Goal: Navigation & Orientation: Find specific page/section

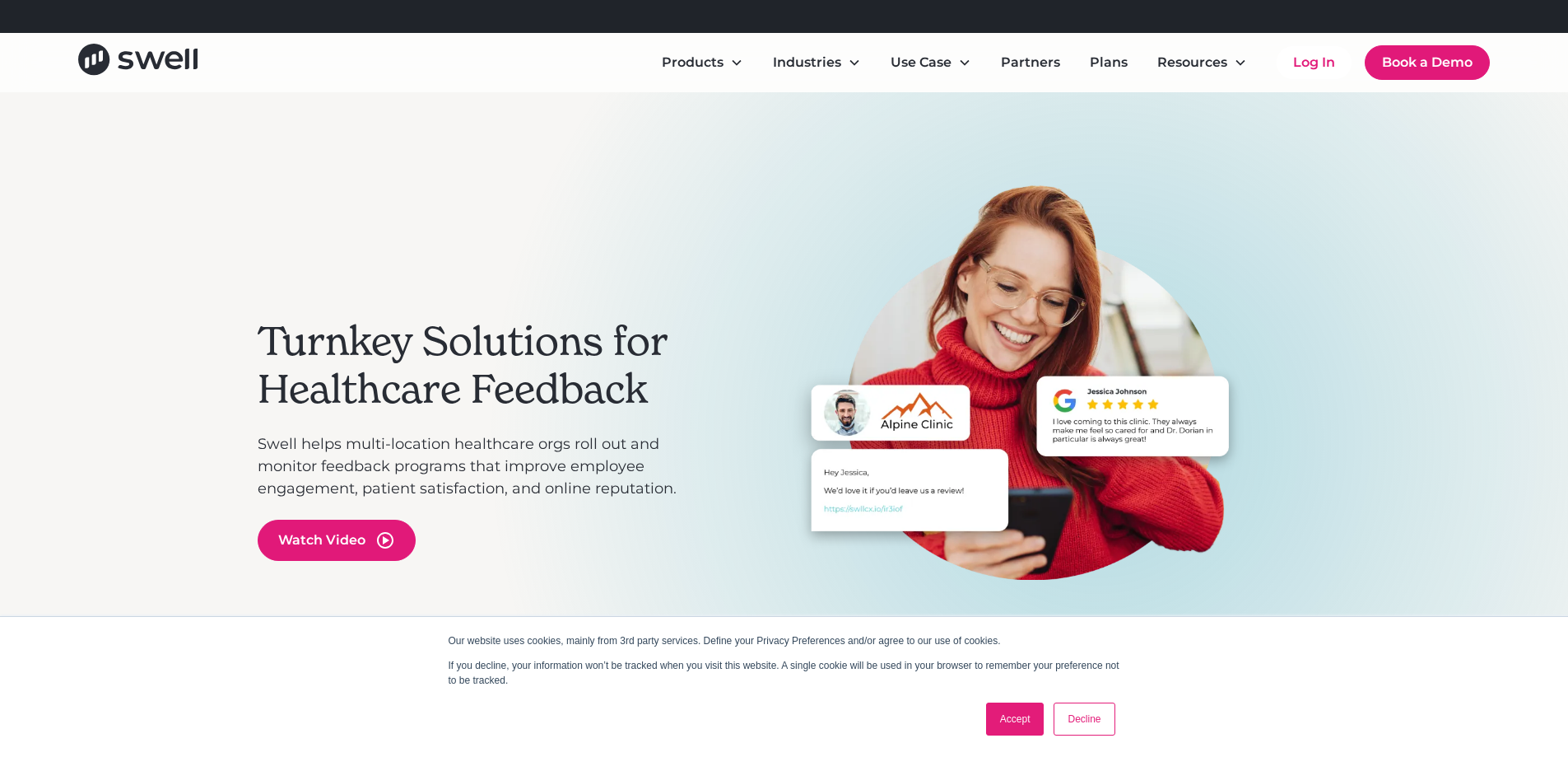
scroll to position [319, 0]
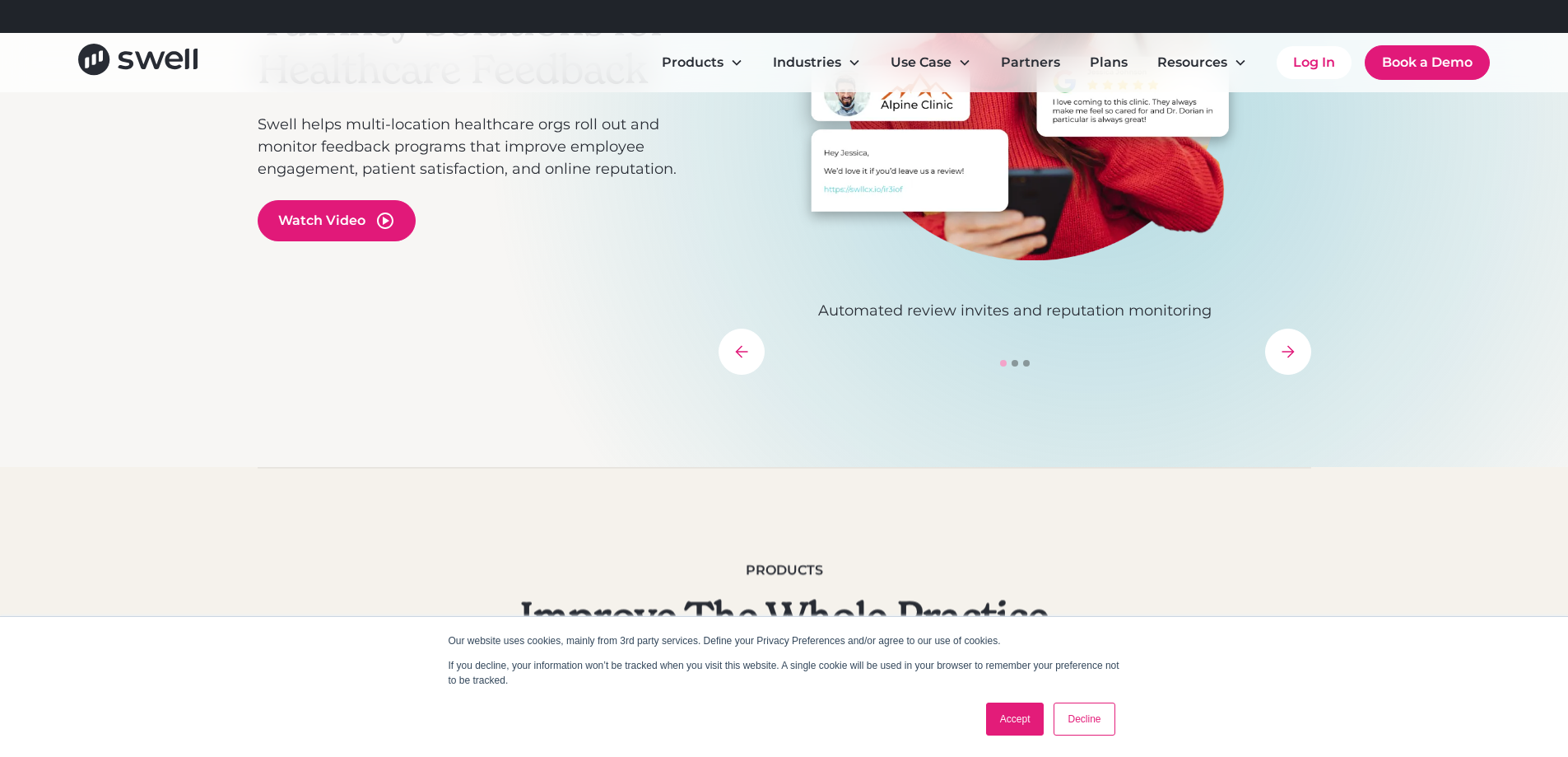
click at [1006, 717] on link "Accept" at bounding box center [1016, 719] width 59 height 33
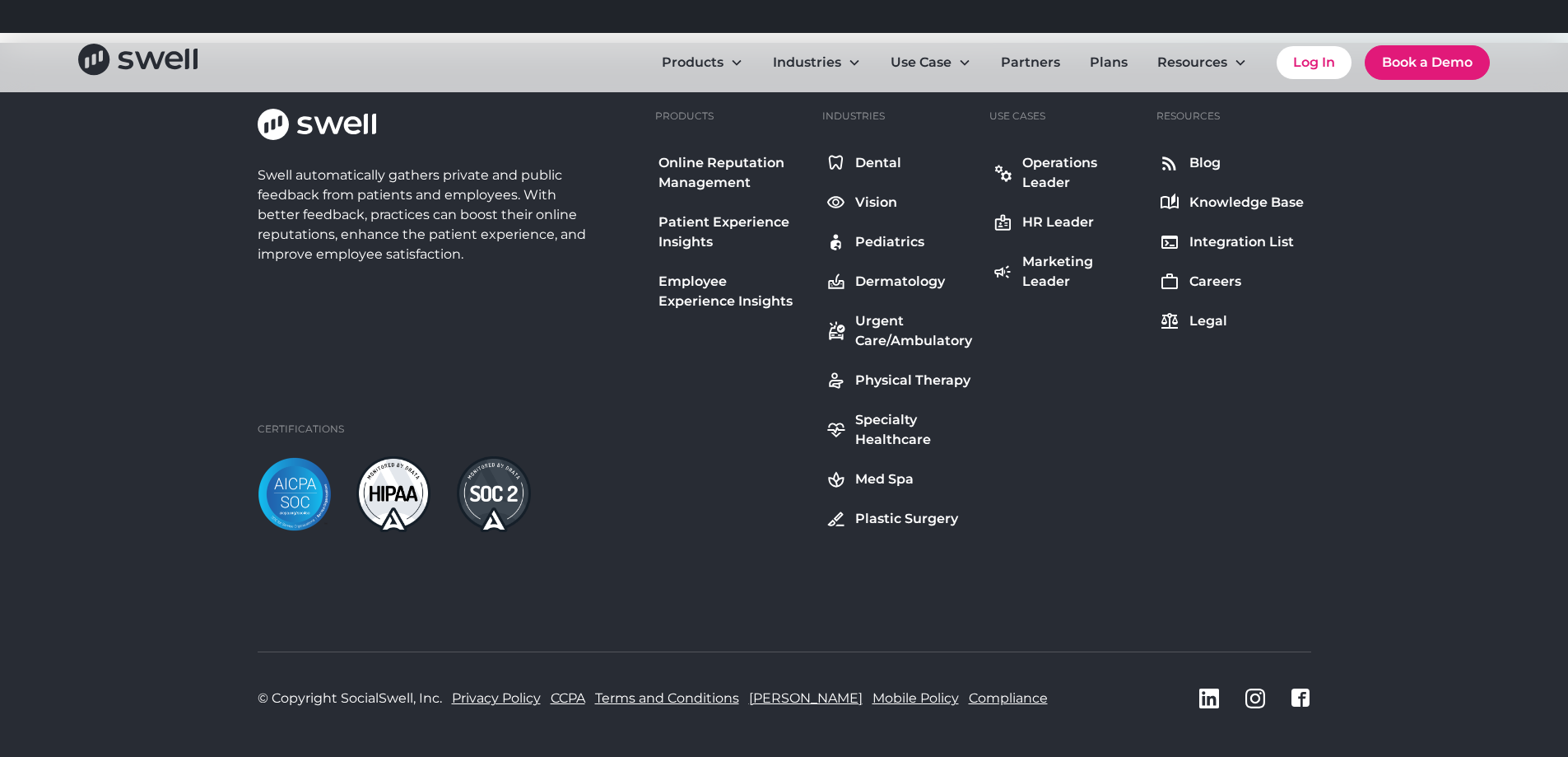
scroll to position [5982, 0]
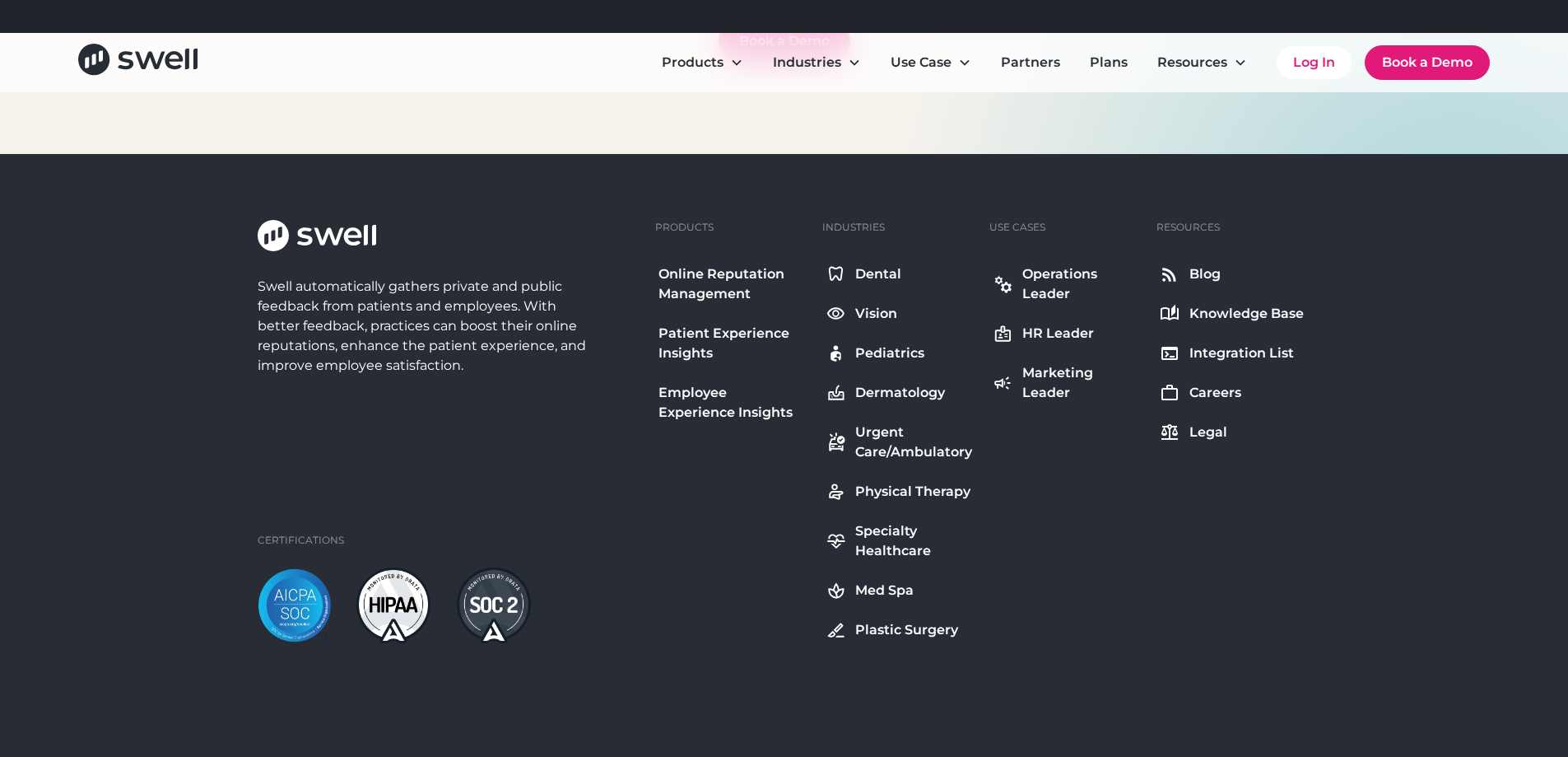
click at [878, 272] on div "Dental" at bounding box center [878, 274] width 46 height 20
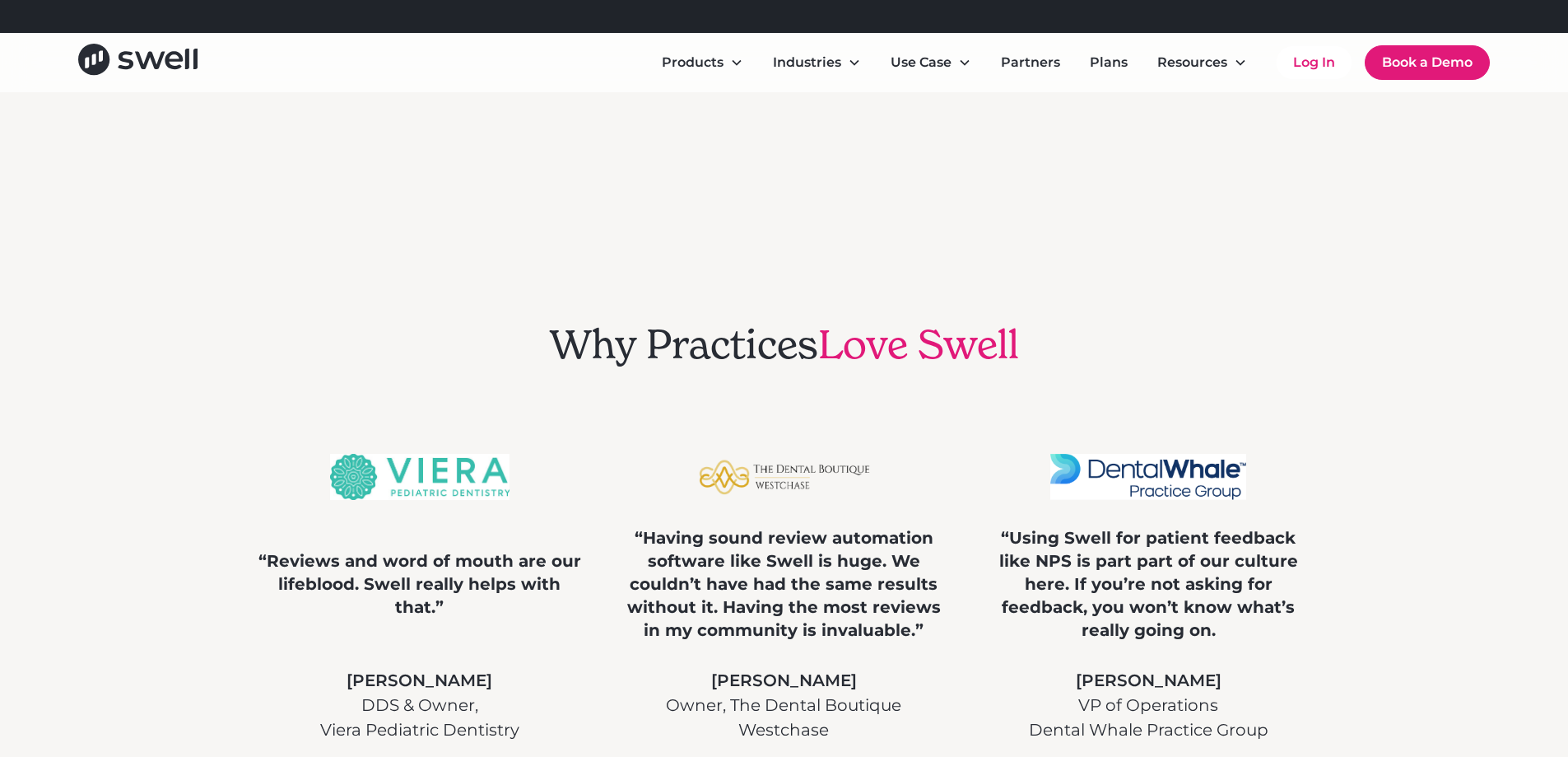
scroll to position [3932, 0]
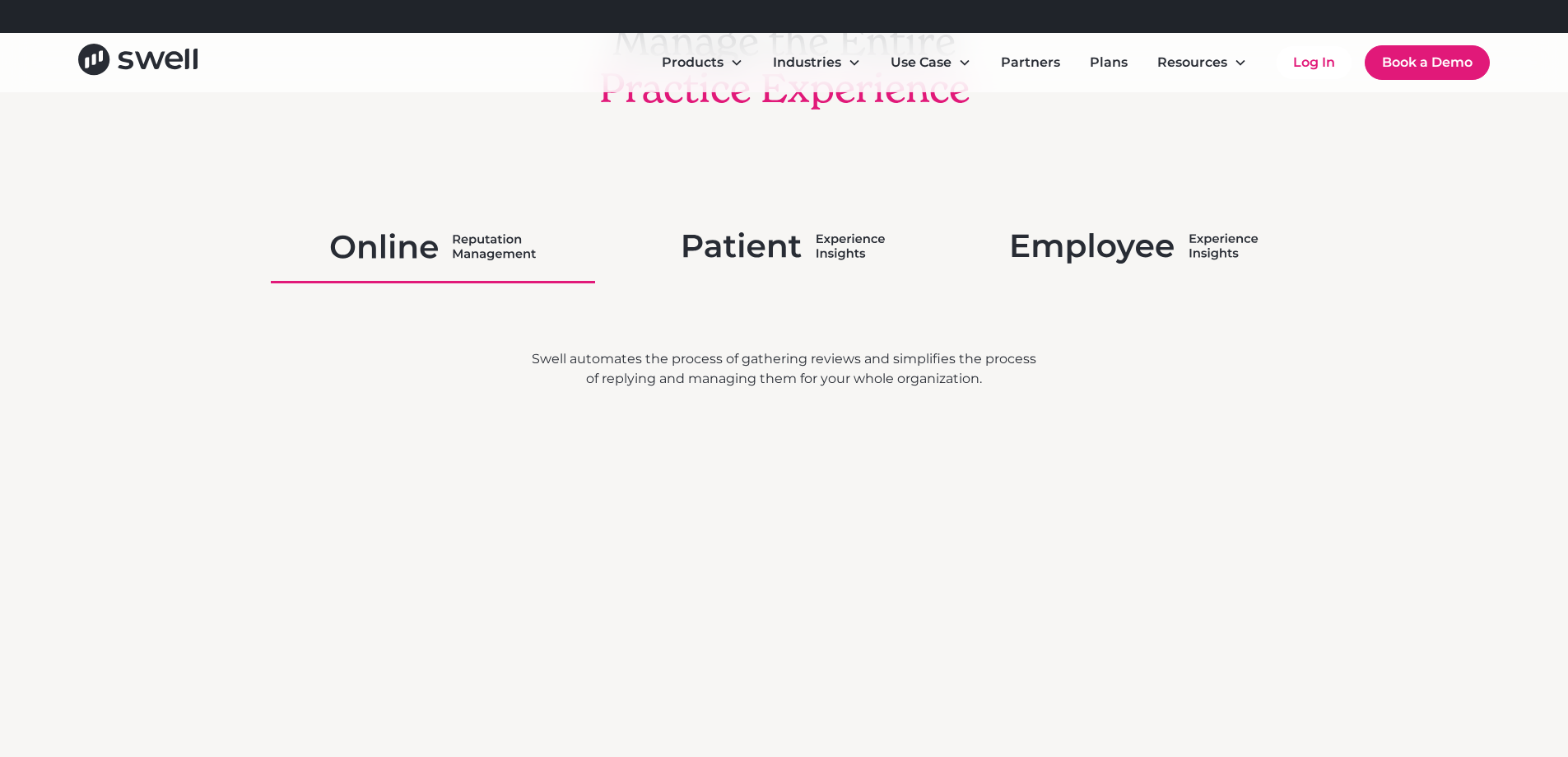
drag, startPoint x: 1569, startPoint y: 51, endPoint x: 1579, endPoint y: 419, distance: 368.1
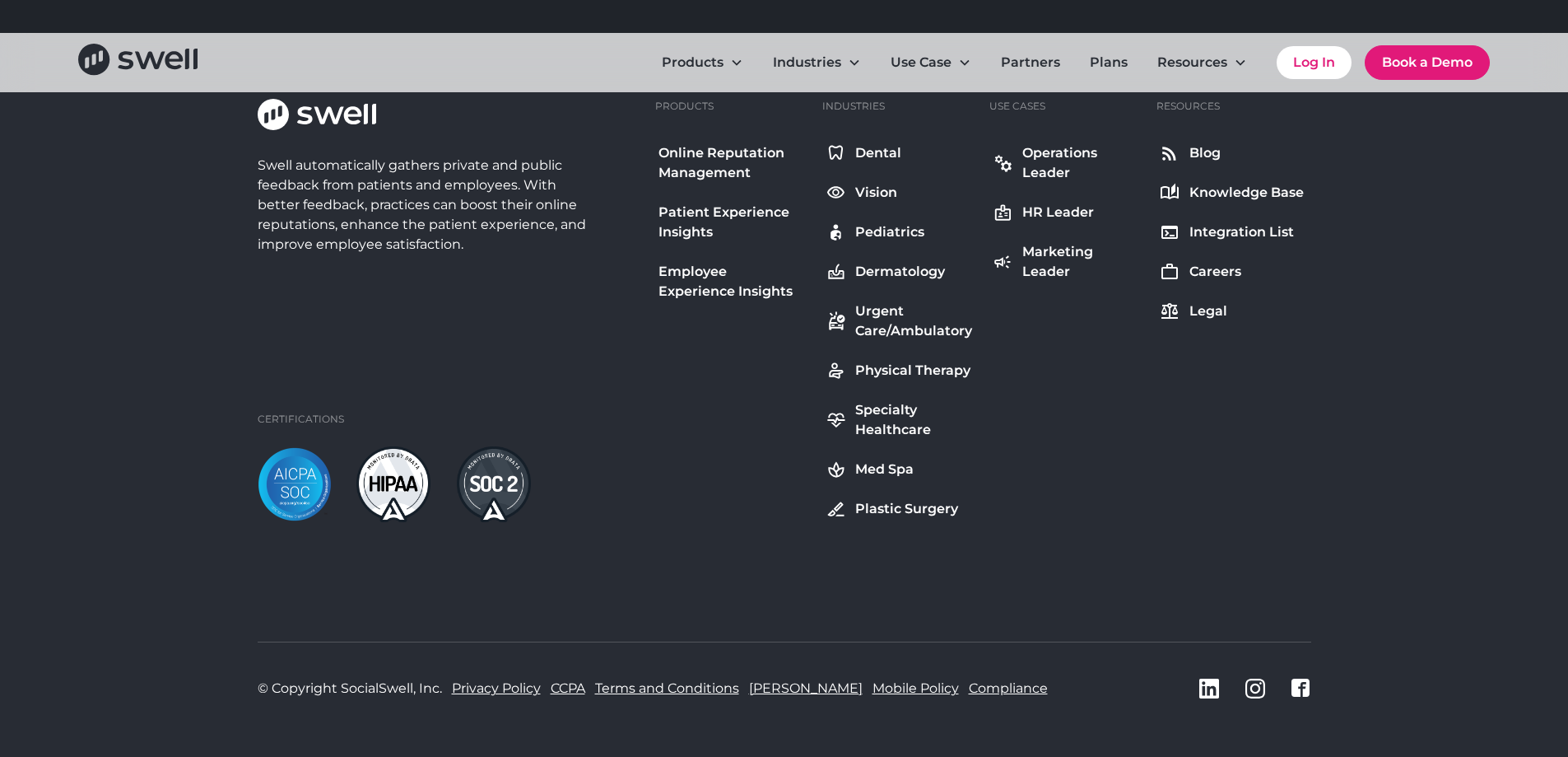
scroll to position [6451, 0]
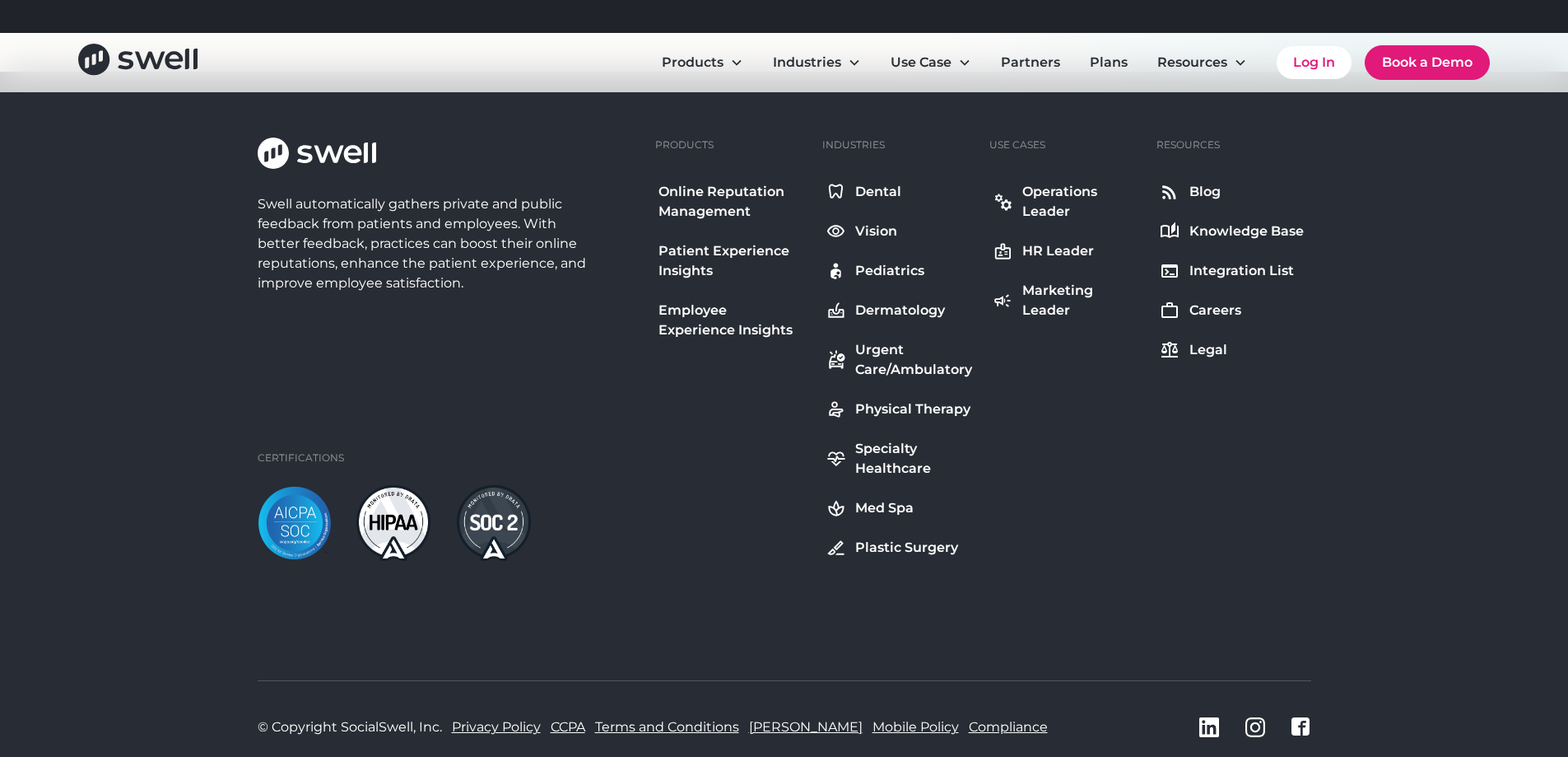
click at [1304, 542] on div "Swell automatically gathers private and public feedback from patients and emplo…" at bounding box center [784, 349] width 1054 height 423
click at [1263, 410] on div "Swell automatically gathers private and public feedback from patients and emplo…" at bounding box center [784, 349] width 1054 height 423
click at [876, 193] on div "Dental" at bounding box center [878, 192] width 46 height 20
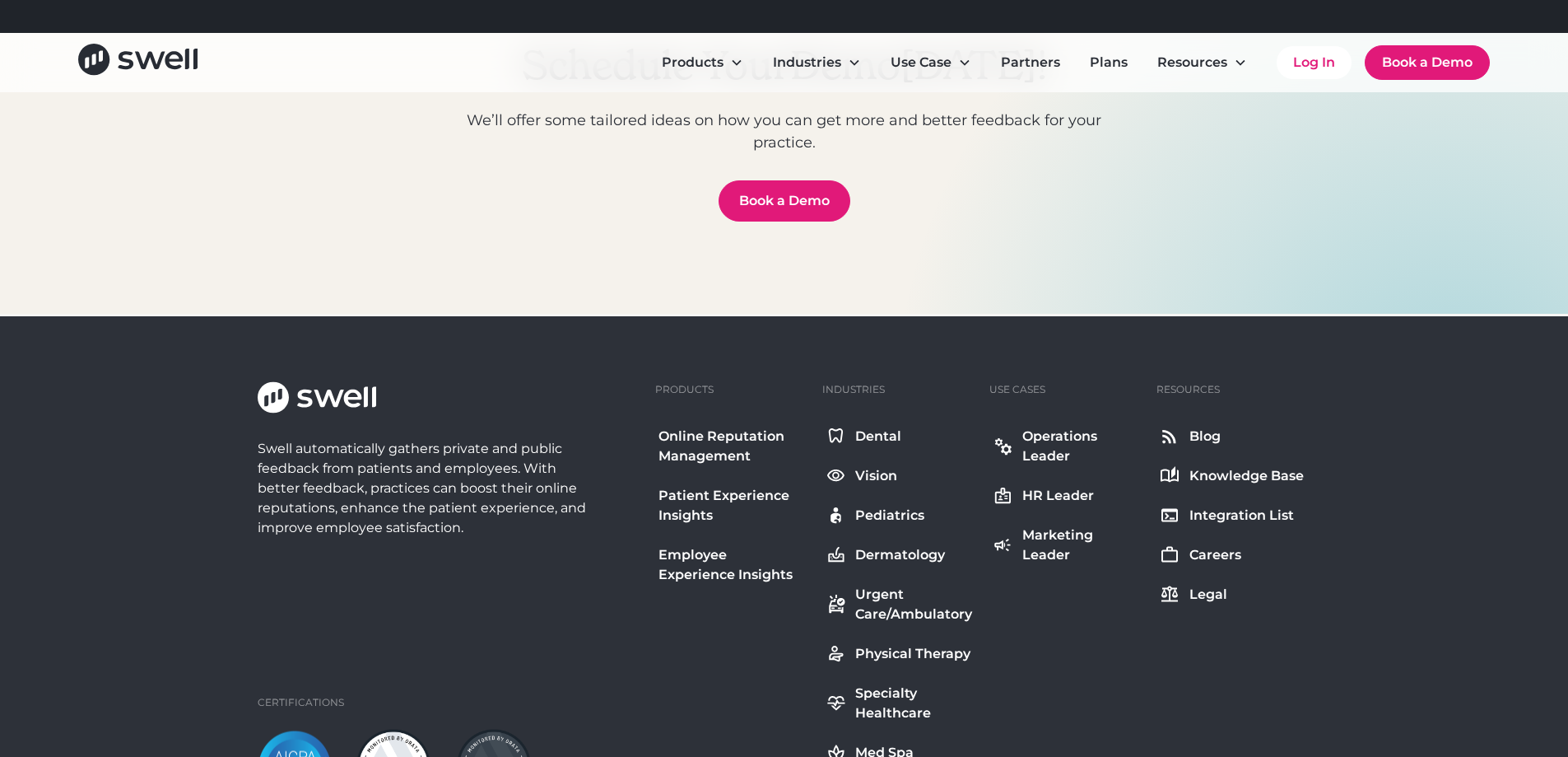
scroll to position [6121, 0]
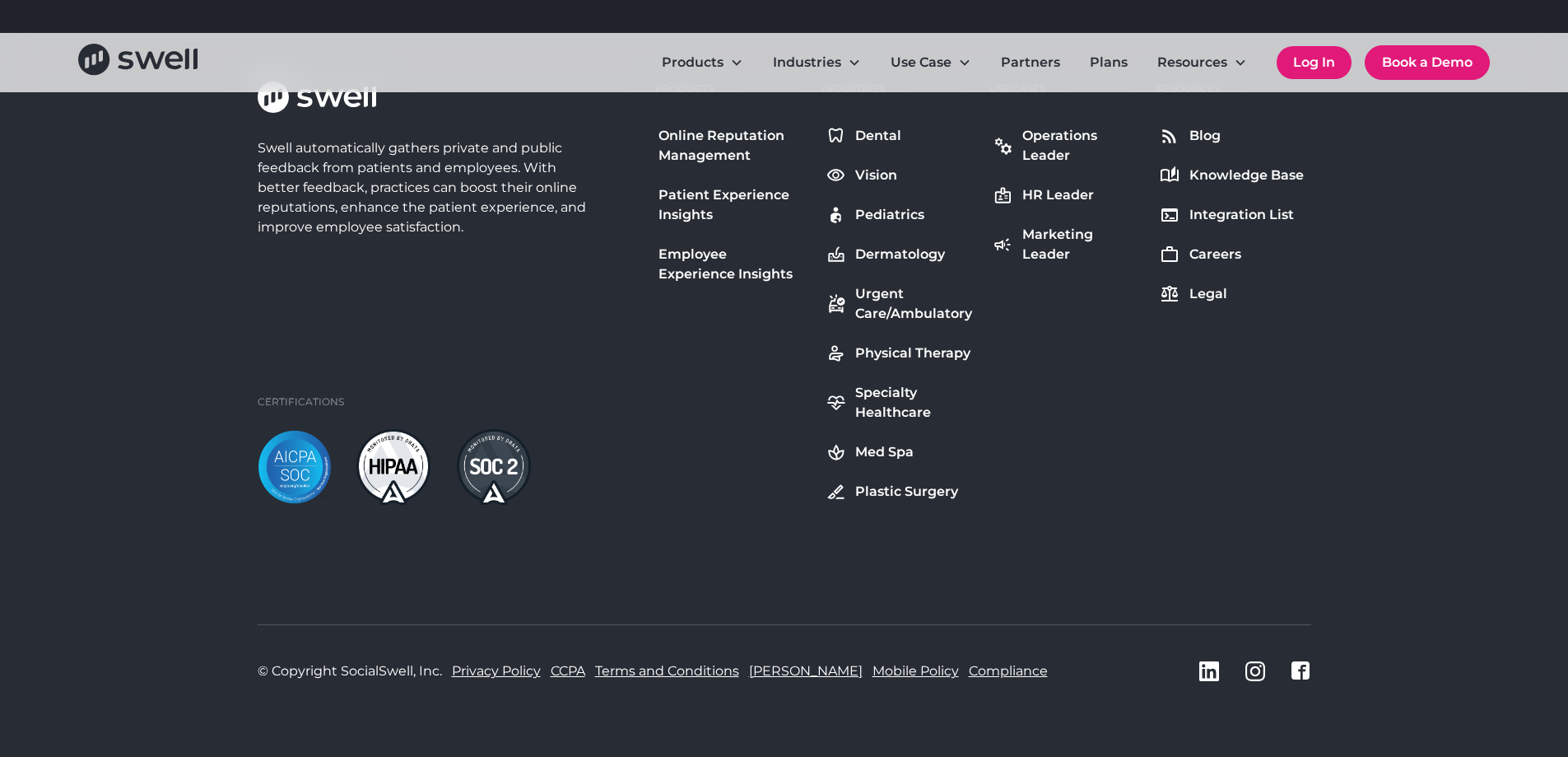
click at [1322, 63] on link "Log In" at bounding box center [1313, 62] width 75 height 33
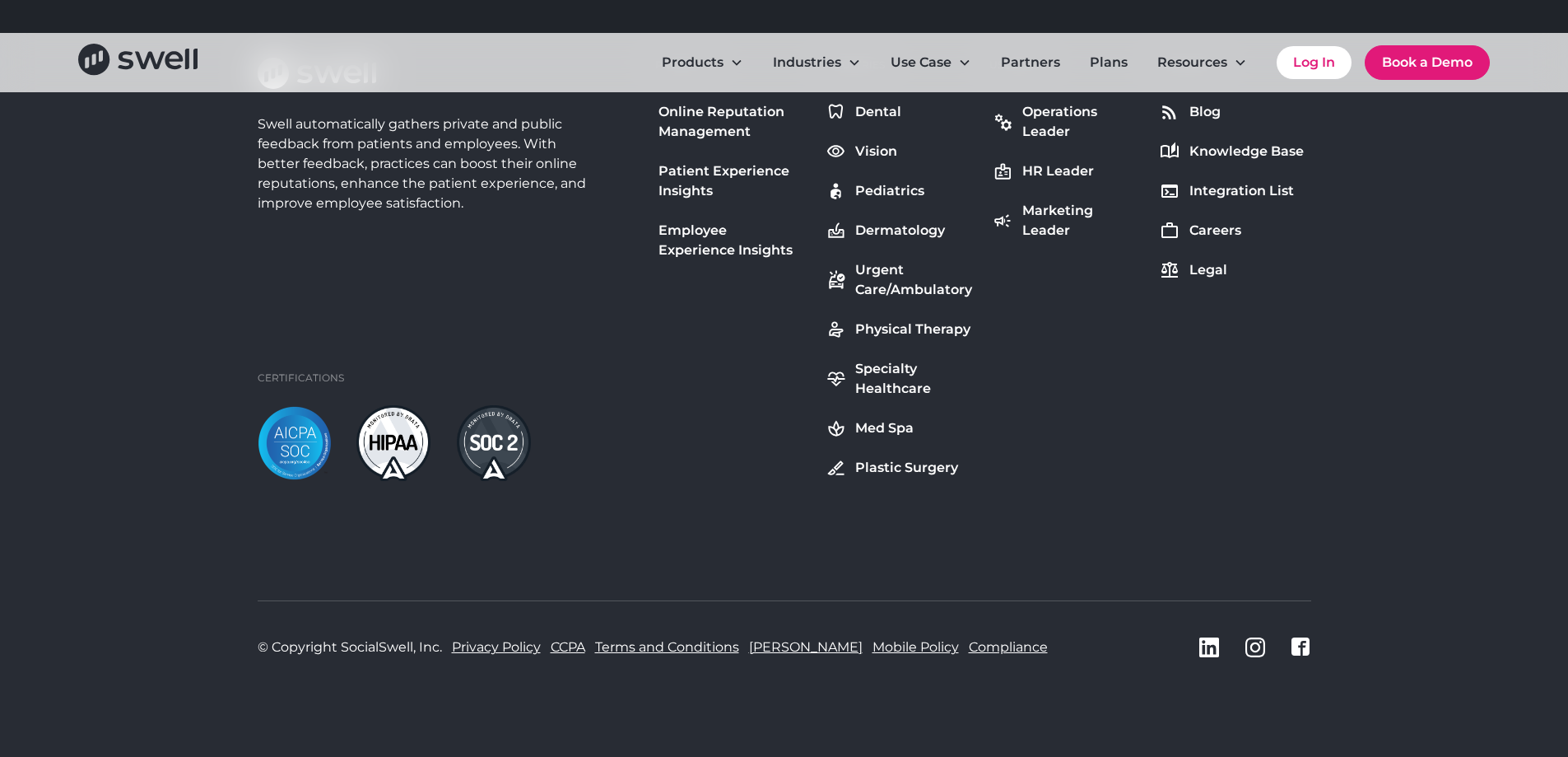
scroll to position [6147, 0]
